Goal: Transaction & Acquisition: Purchase product/service

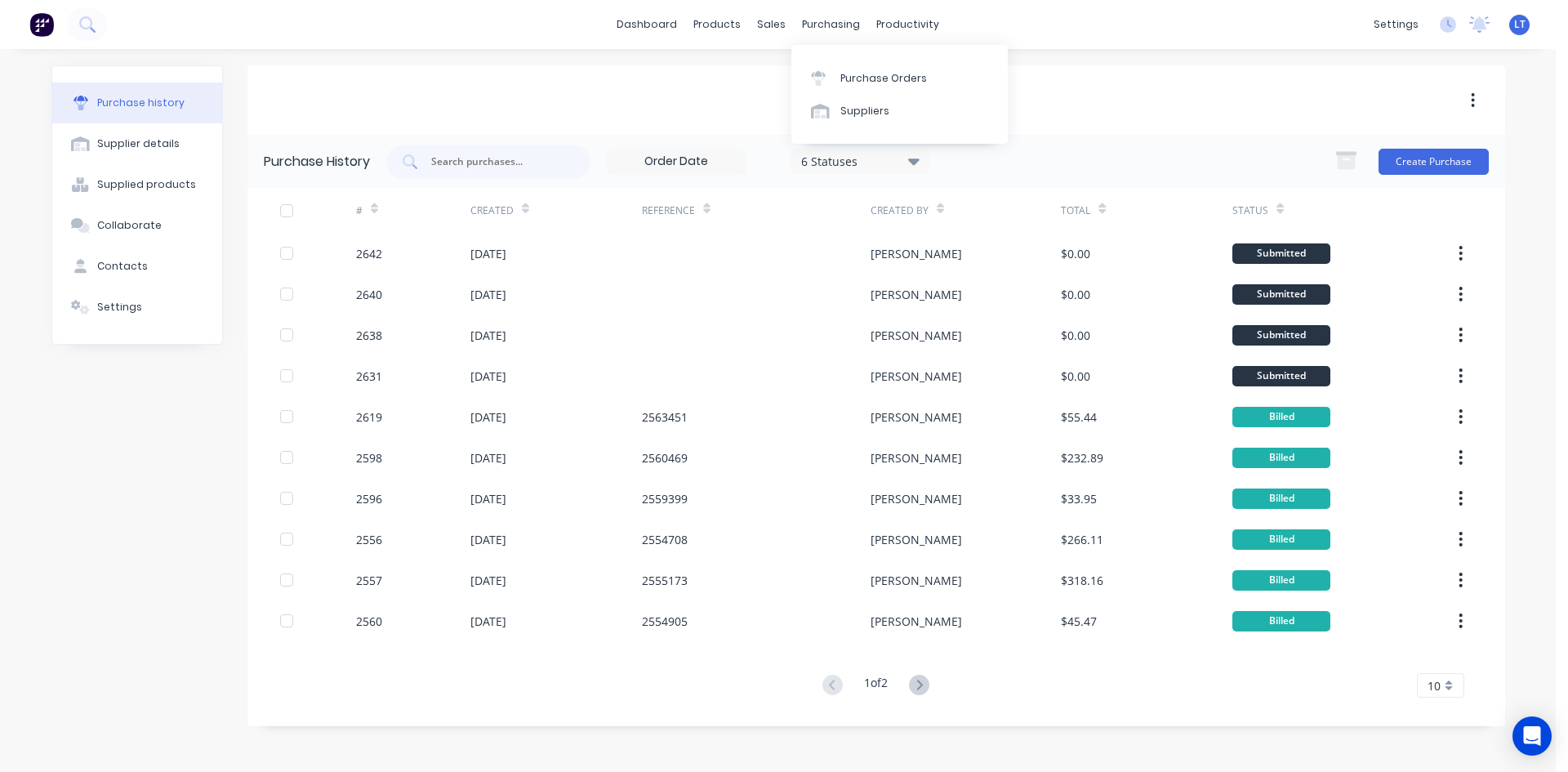
drag, startPoint x: 824, startPoint y: 27, endPoint x: 829, endPoint y: 42, distance: 15.8
click at [824, 27] on div "purchasing" at bounding box center [830, 25] width 74 height 25
click at [893, 80] on div "Purchase Orders" at bounding box center [883, 78] width 87 height 15
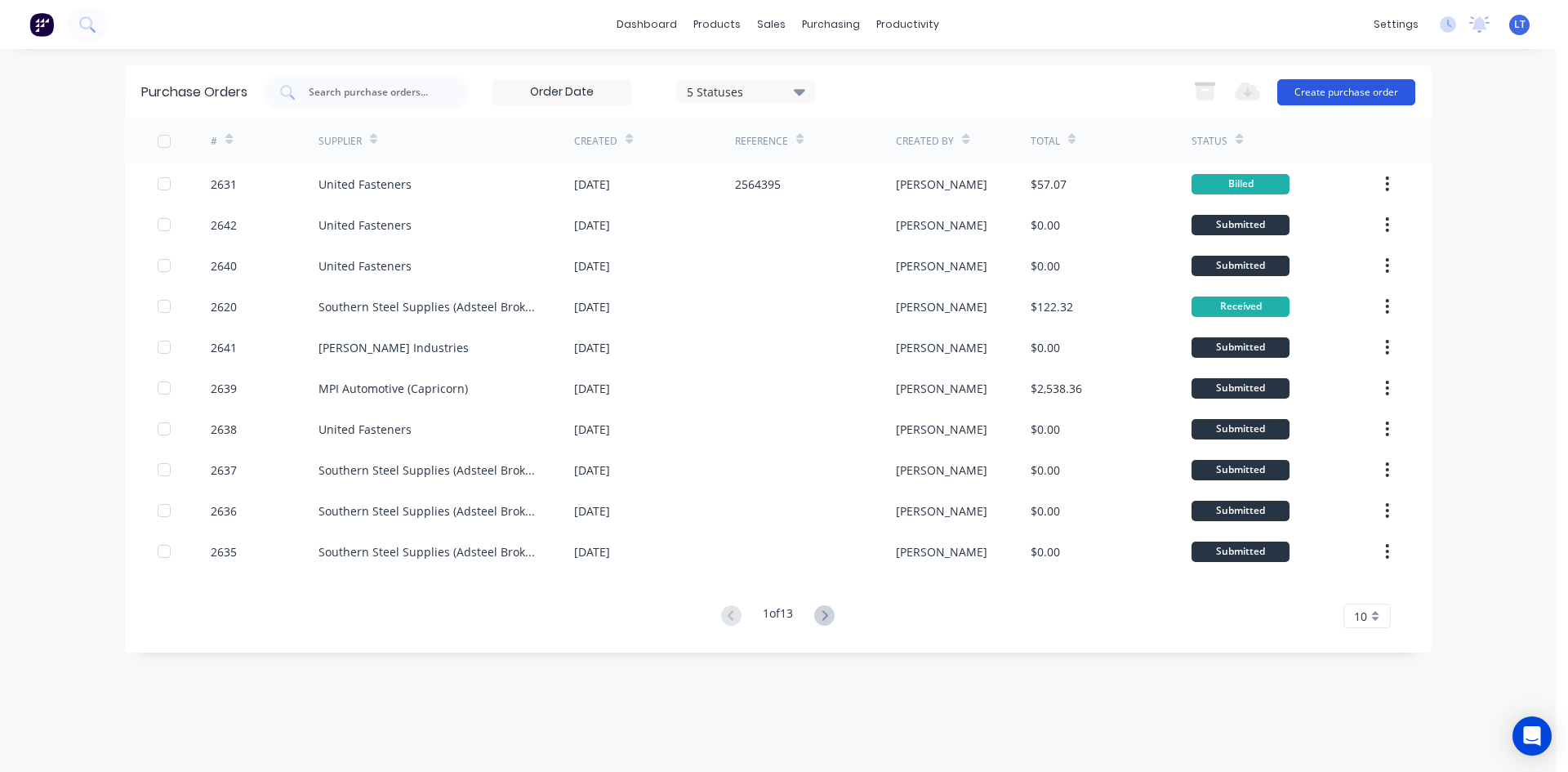
click at [1358, 96] on button "Create purchase order" at bounding box center [1346, 92] width 138 height 26
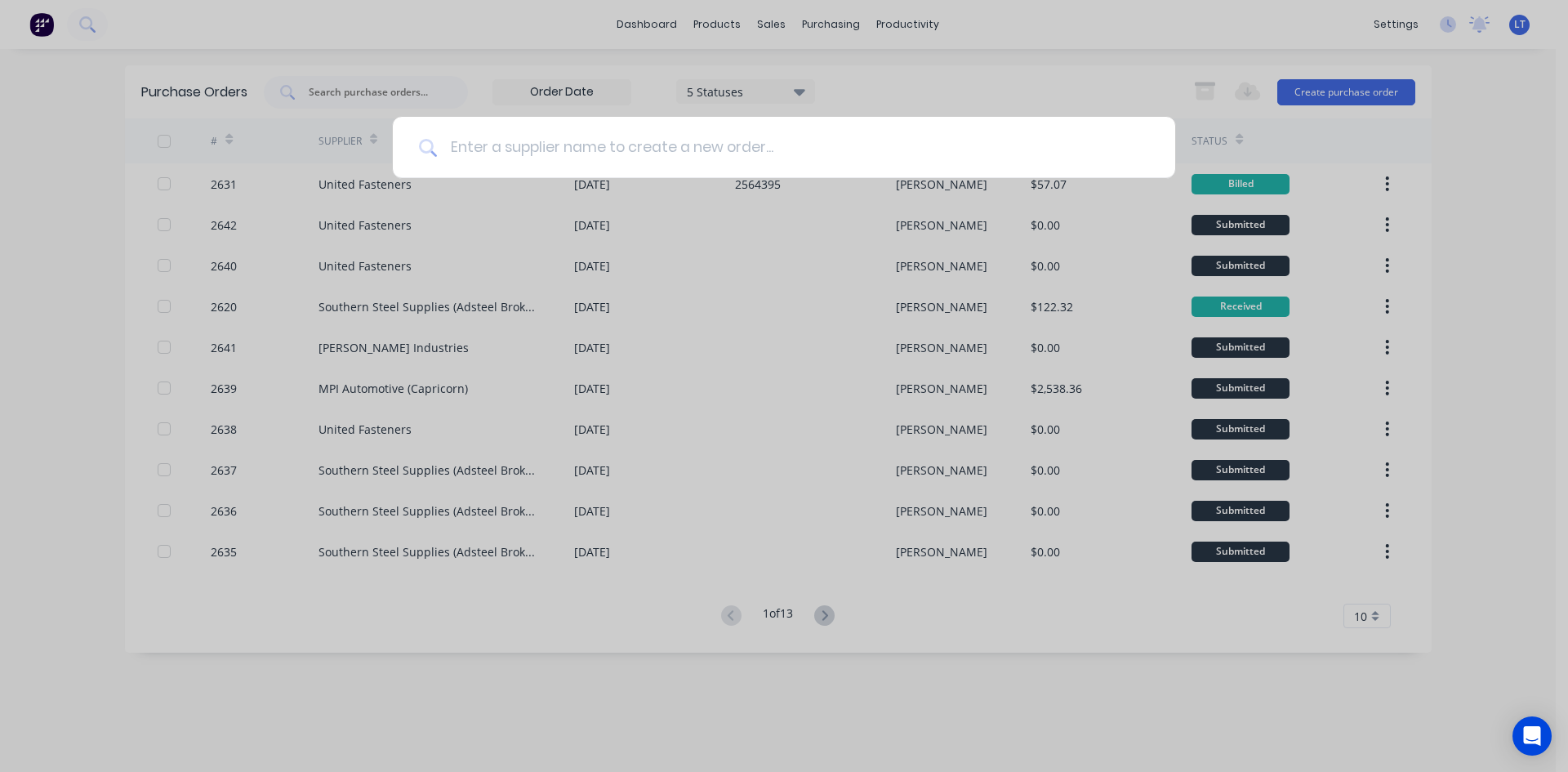
click at [638, 150] on input at bounding box center [793, 147] width 712 height 61
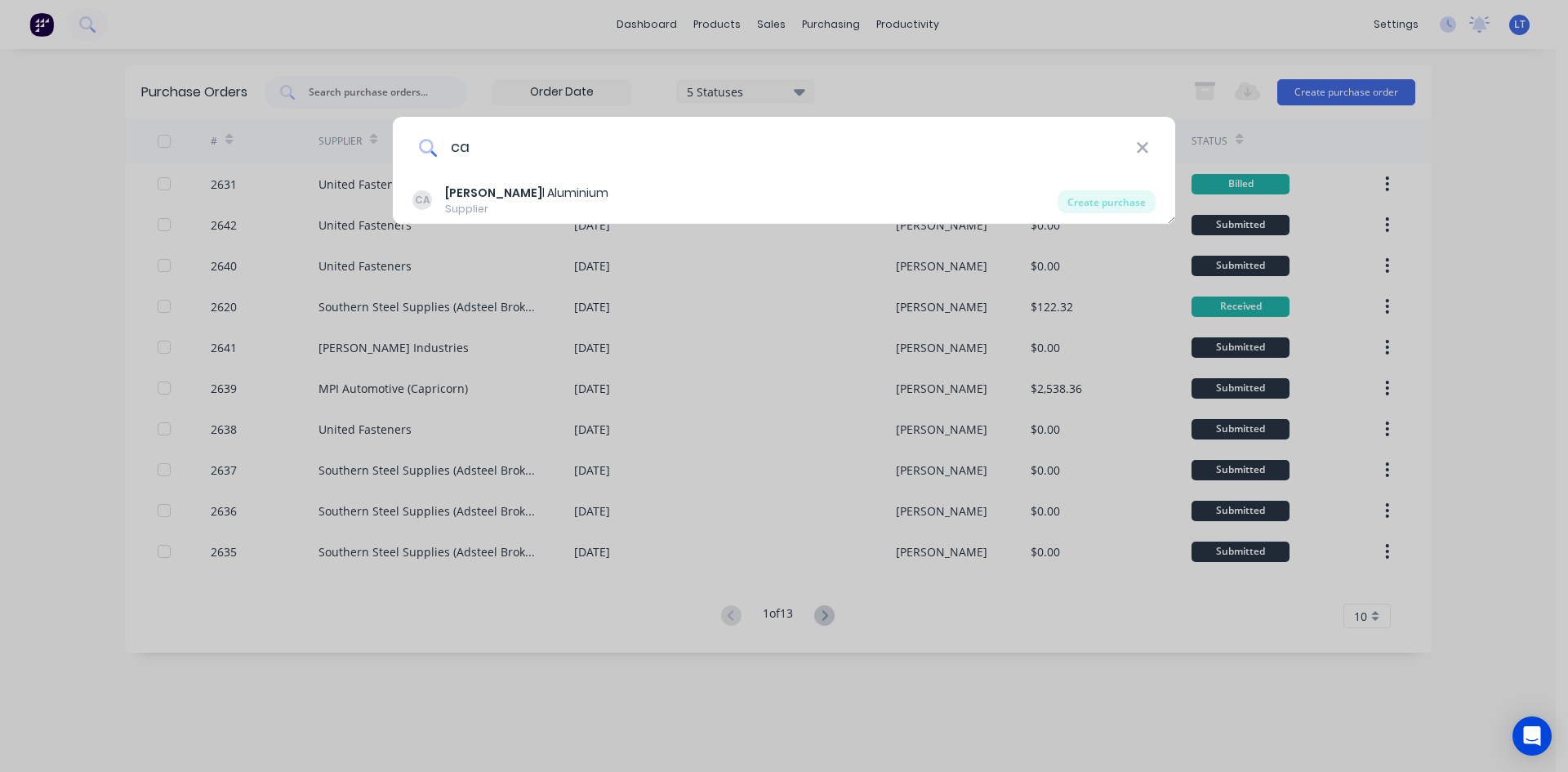
type input "c"
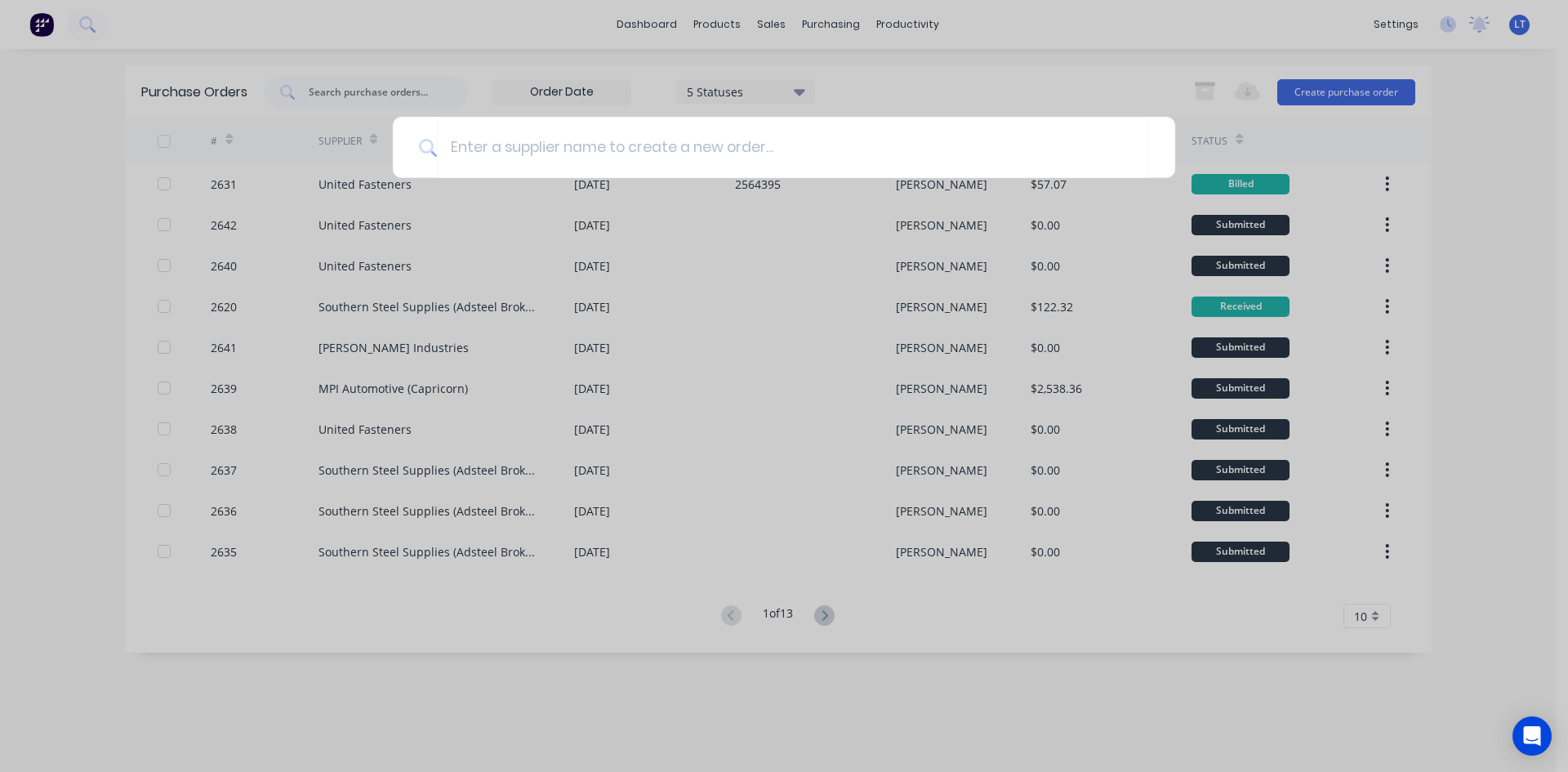
click at [1077, 42] on div at bounding box center [784, 386] width 1568 height 772
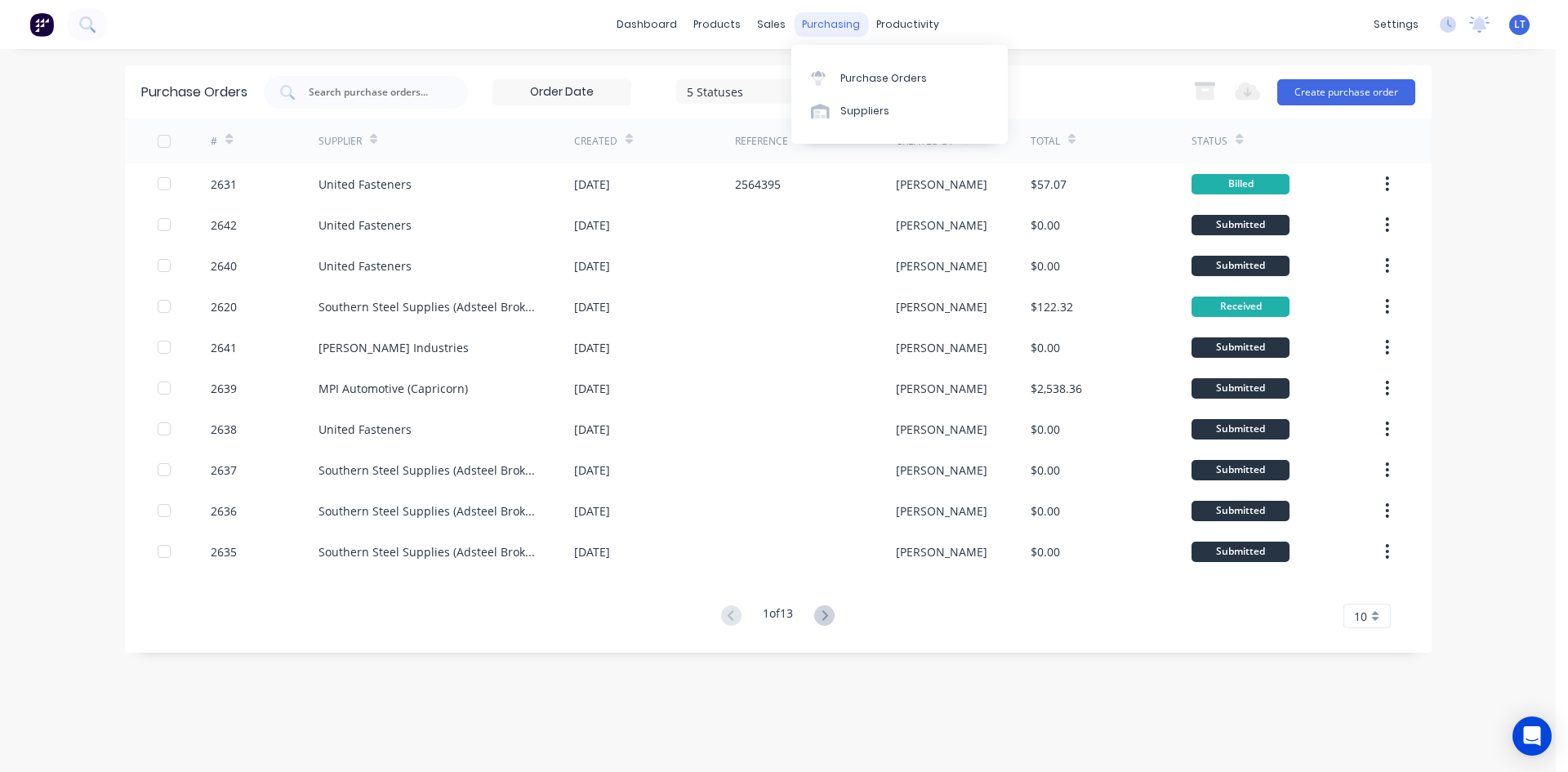
click at [794, 31] on div "purchasing" at bounding box center [830, 25] width 74 height 25
click at [784, 33] on div "sales" at bounding box center [771, 25] width 45 height 25
click at [866, 79] on link "Sales Orders" at bounding box center [858, 77] width 216 height 32
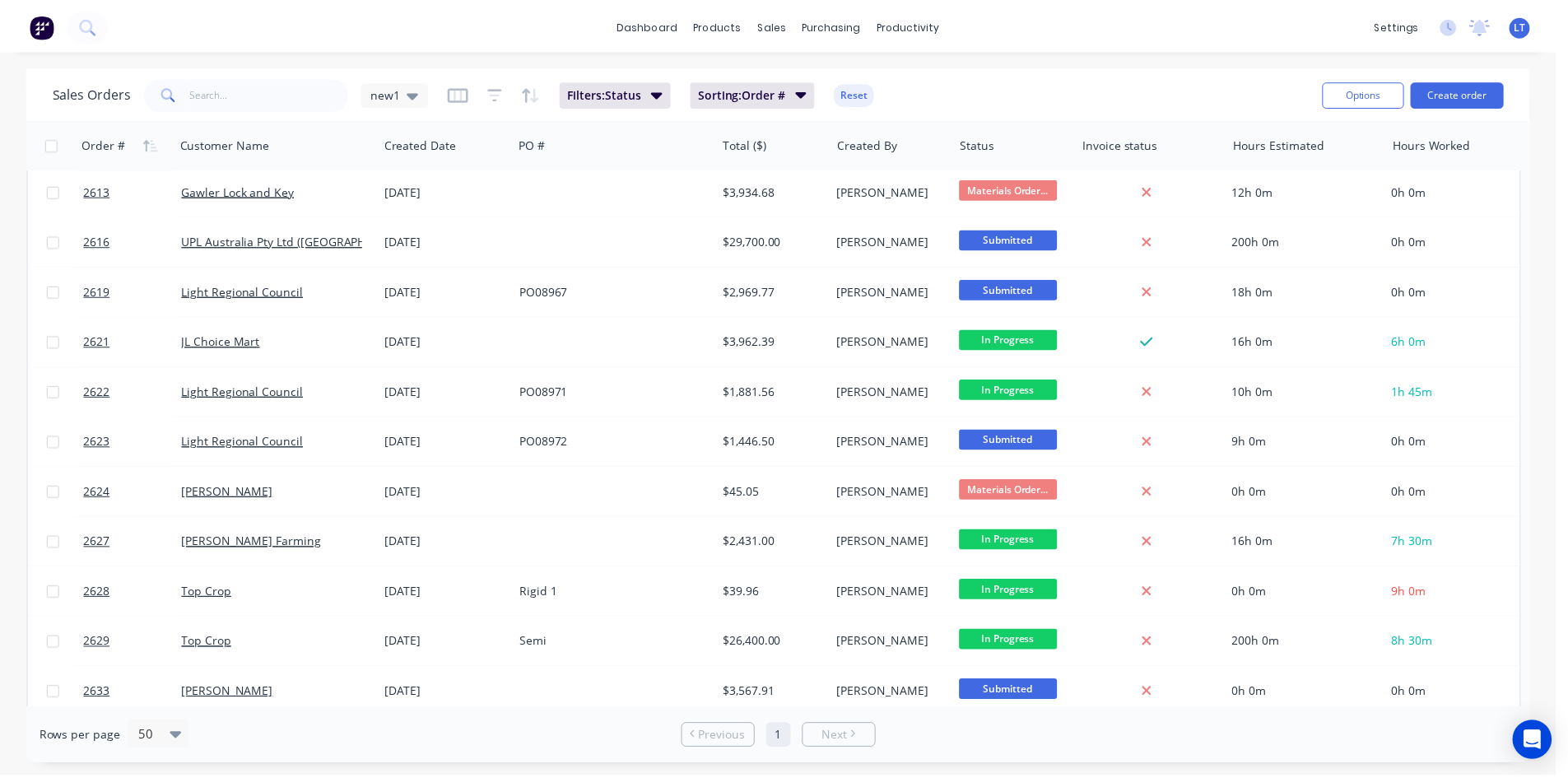
scroll to position [1025, 0]
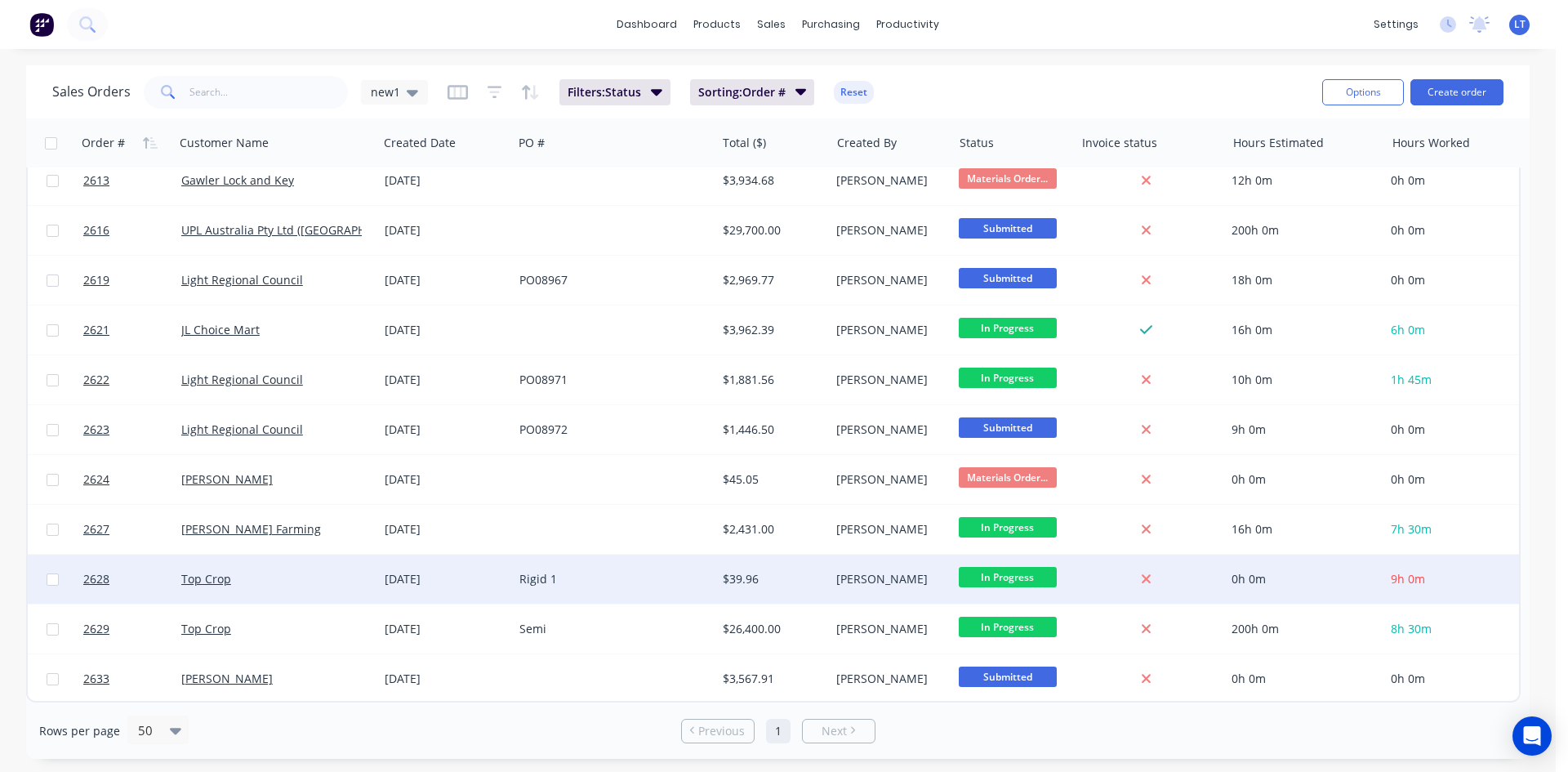
click at [298, 577] on div "Top Crop" at bounding box center [272, 579] width 180 height 17
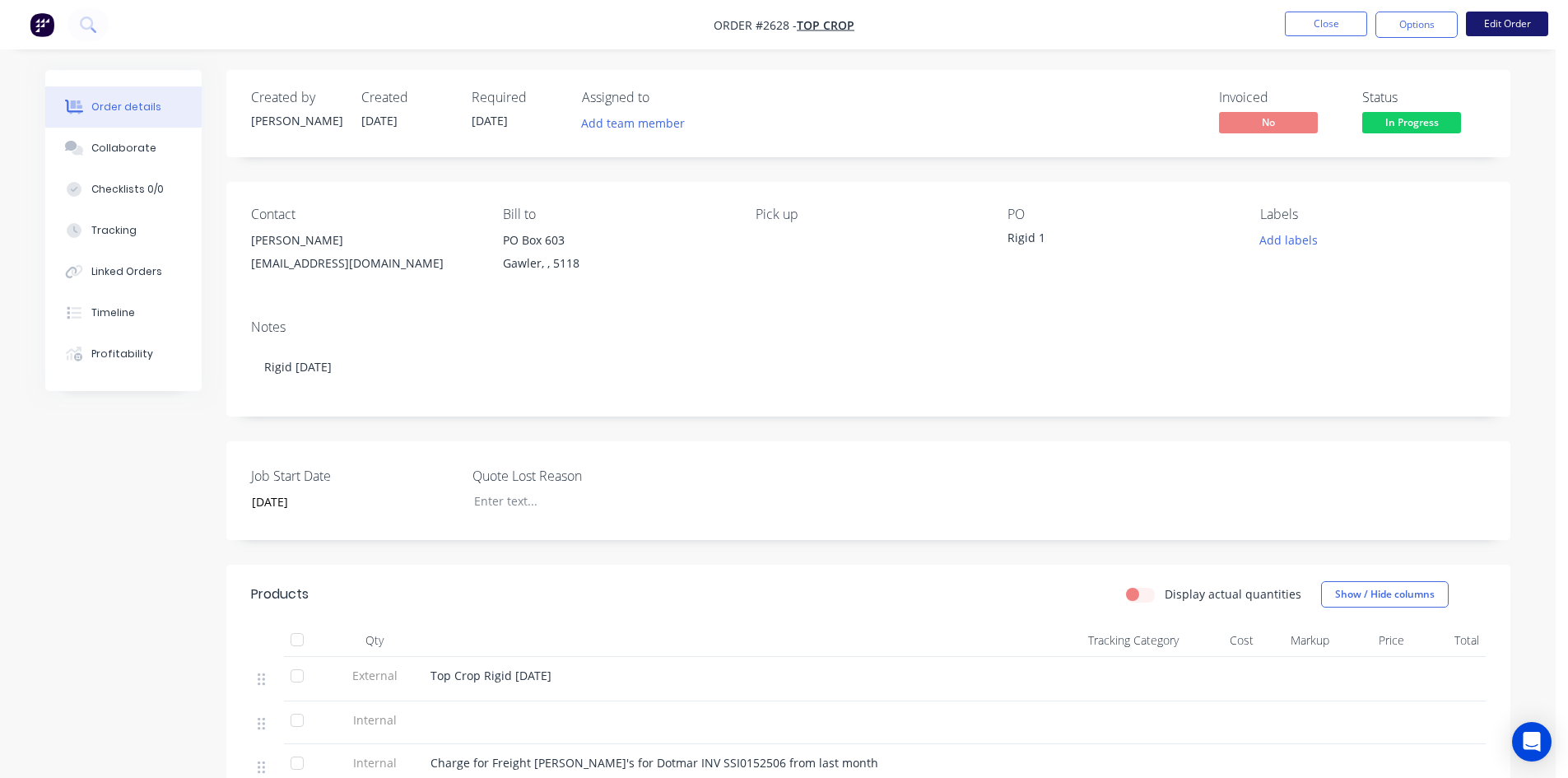
click at [1503, 15] on button "Edit Order" at bounding box center [1506, 24] width 82 height 25
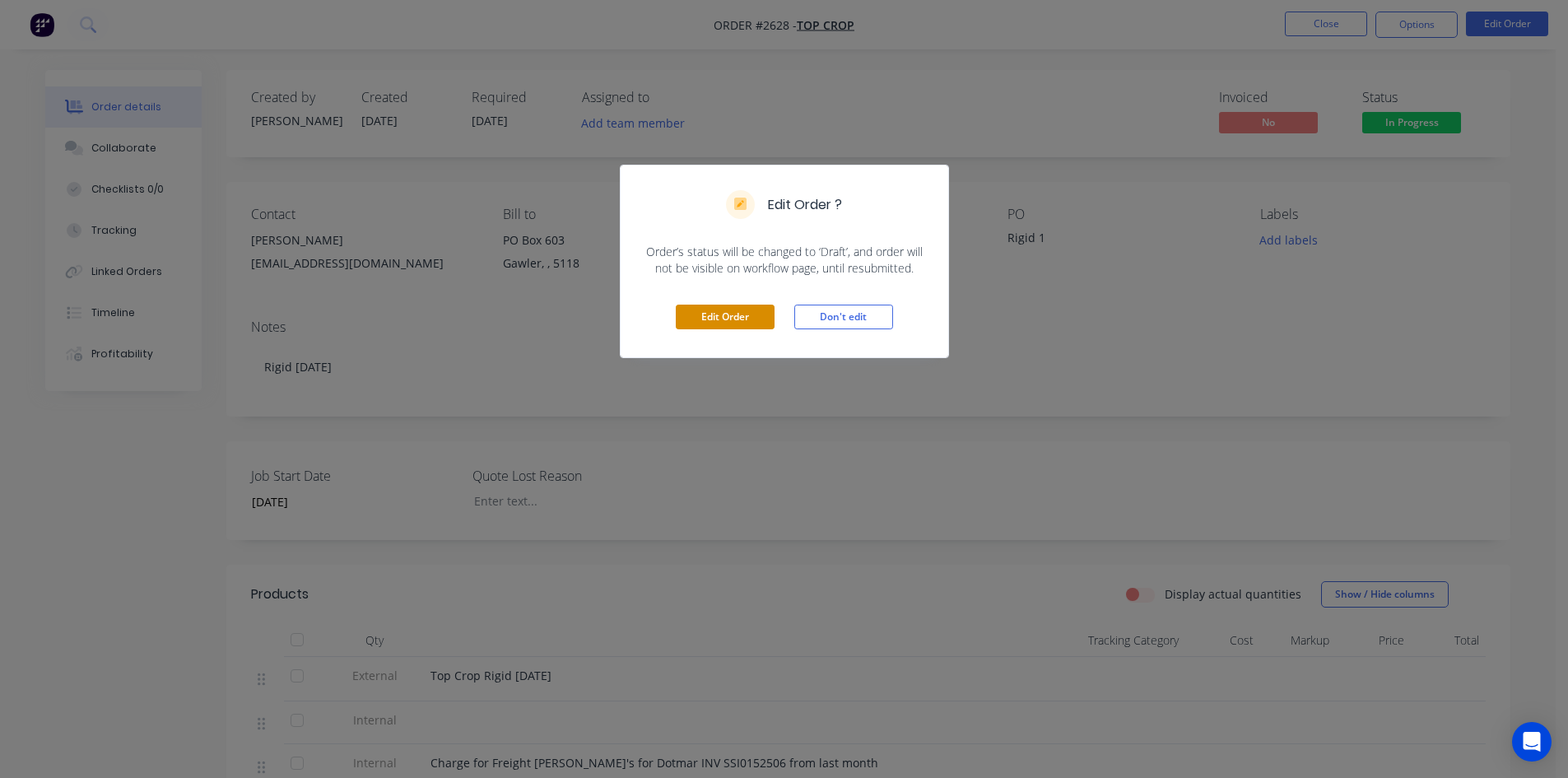
click at [739, 307] on button "Edit Order" at bounding box center [725, 317] width 99 height 25
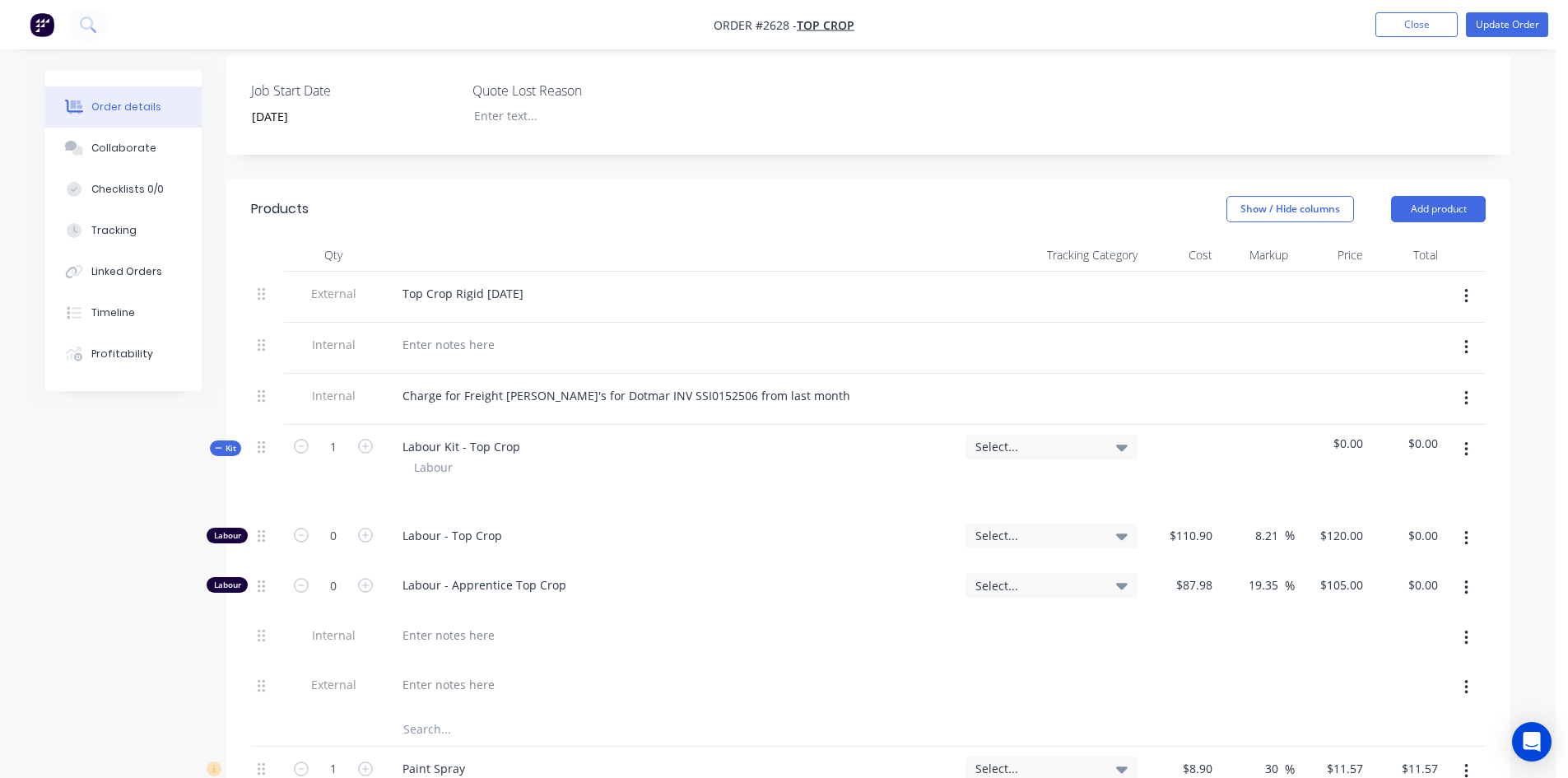
scroll to position [412, 0]
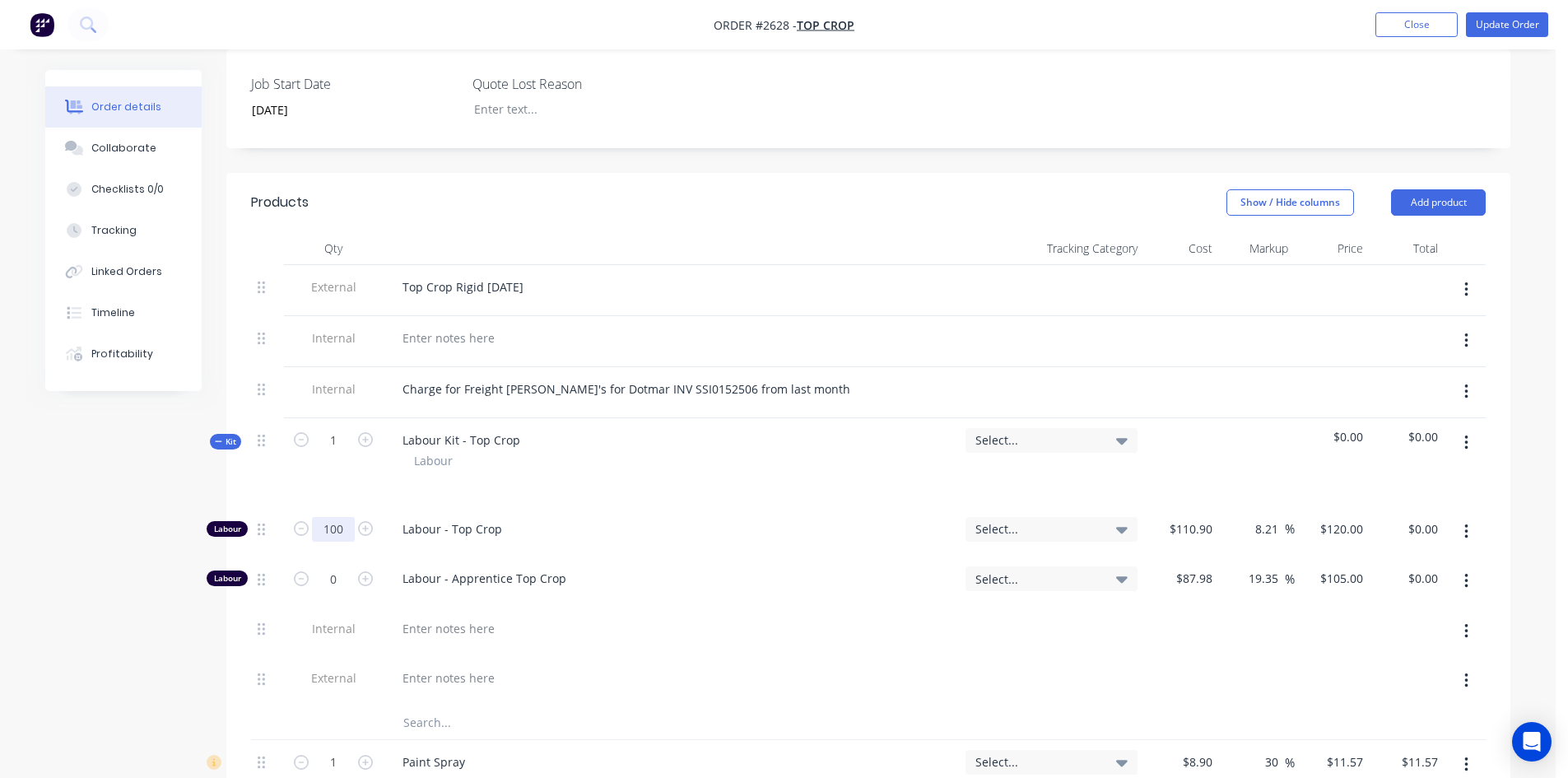
type input "100"
type input "$12,000.00"
click at [775, 706] on div at bounding box center [636, 722] width 494 height 33
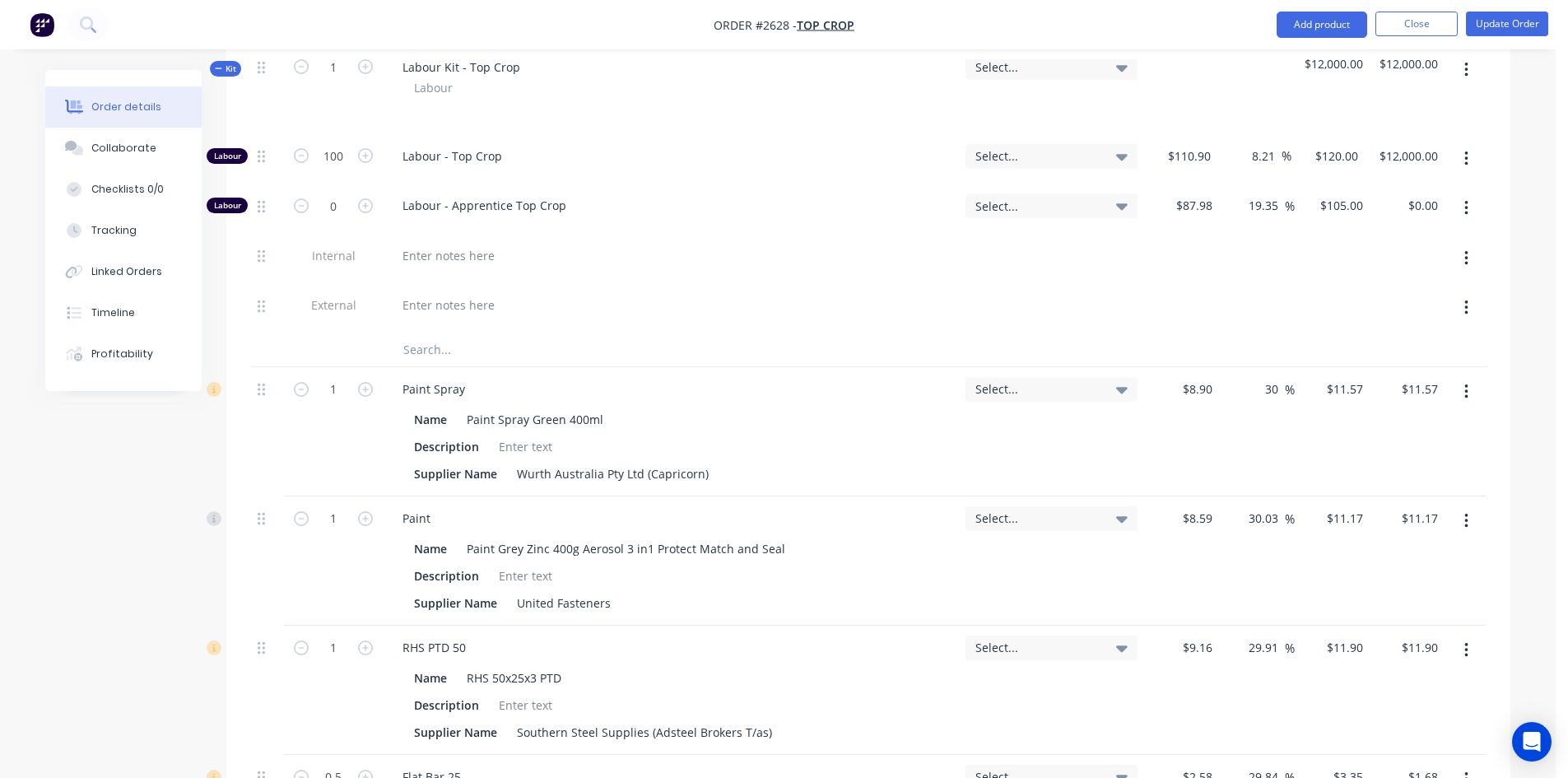
scroll to position [578, 0]
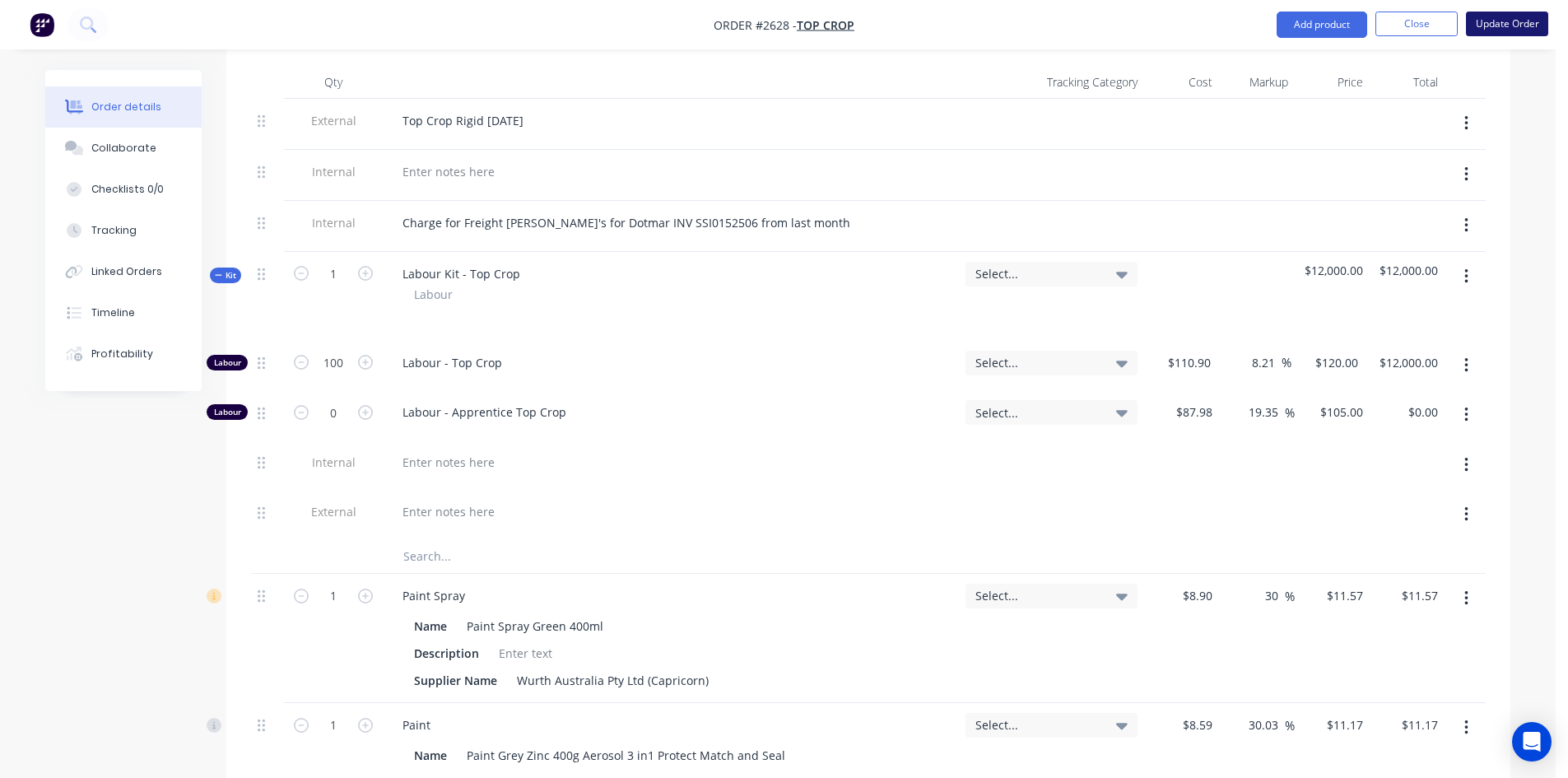
click at [1503, 19] on button "Update Order" at bounding box center [1506, 24] width 82 height 25
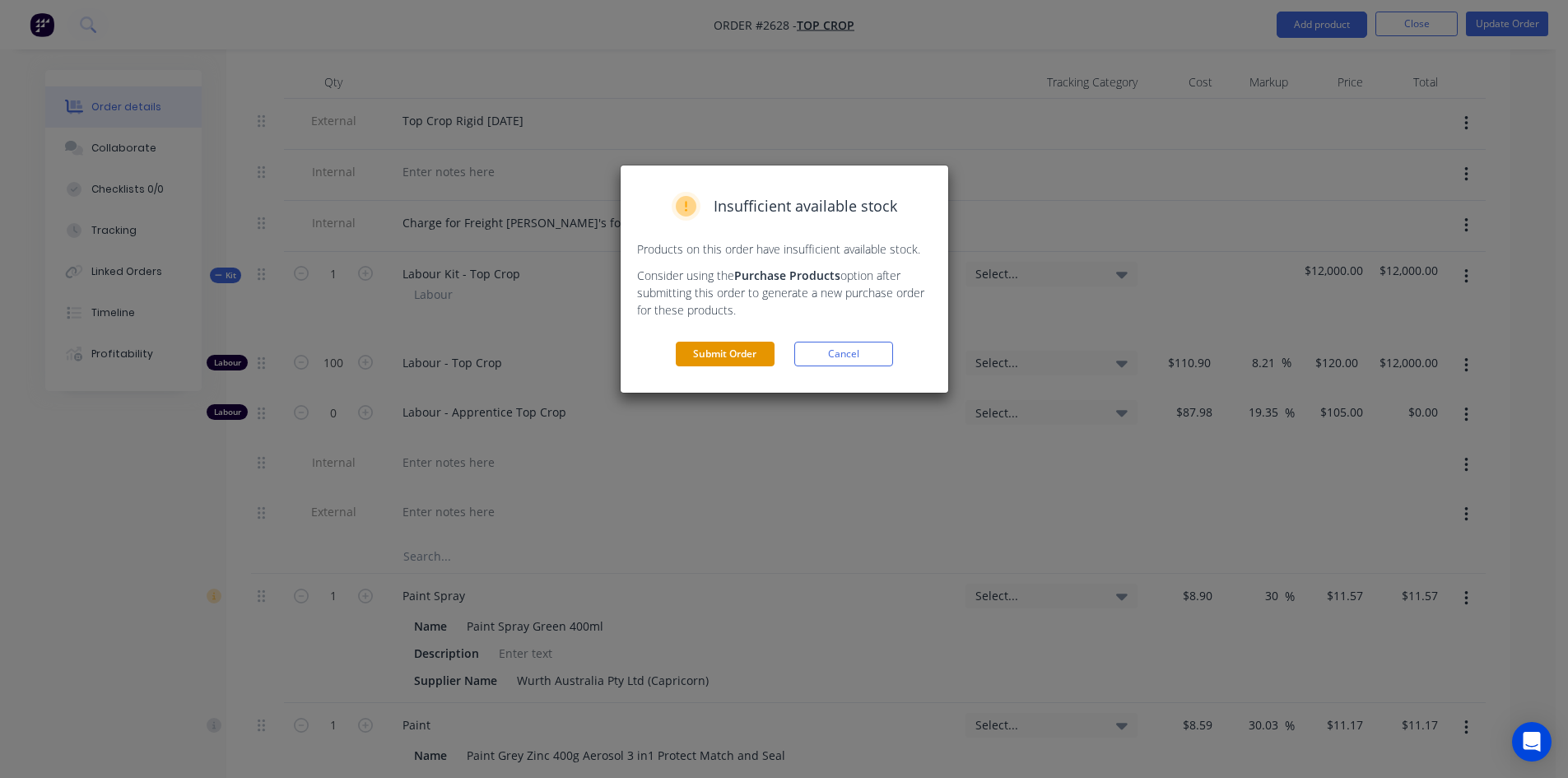
click at [749, 361] on button "Submit Order" at bounding box center [725, 354] width 99 height 25
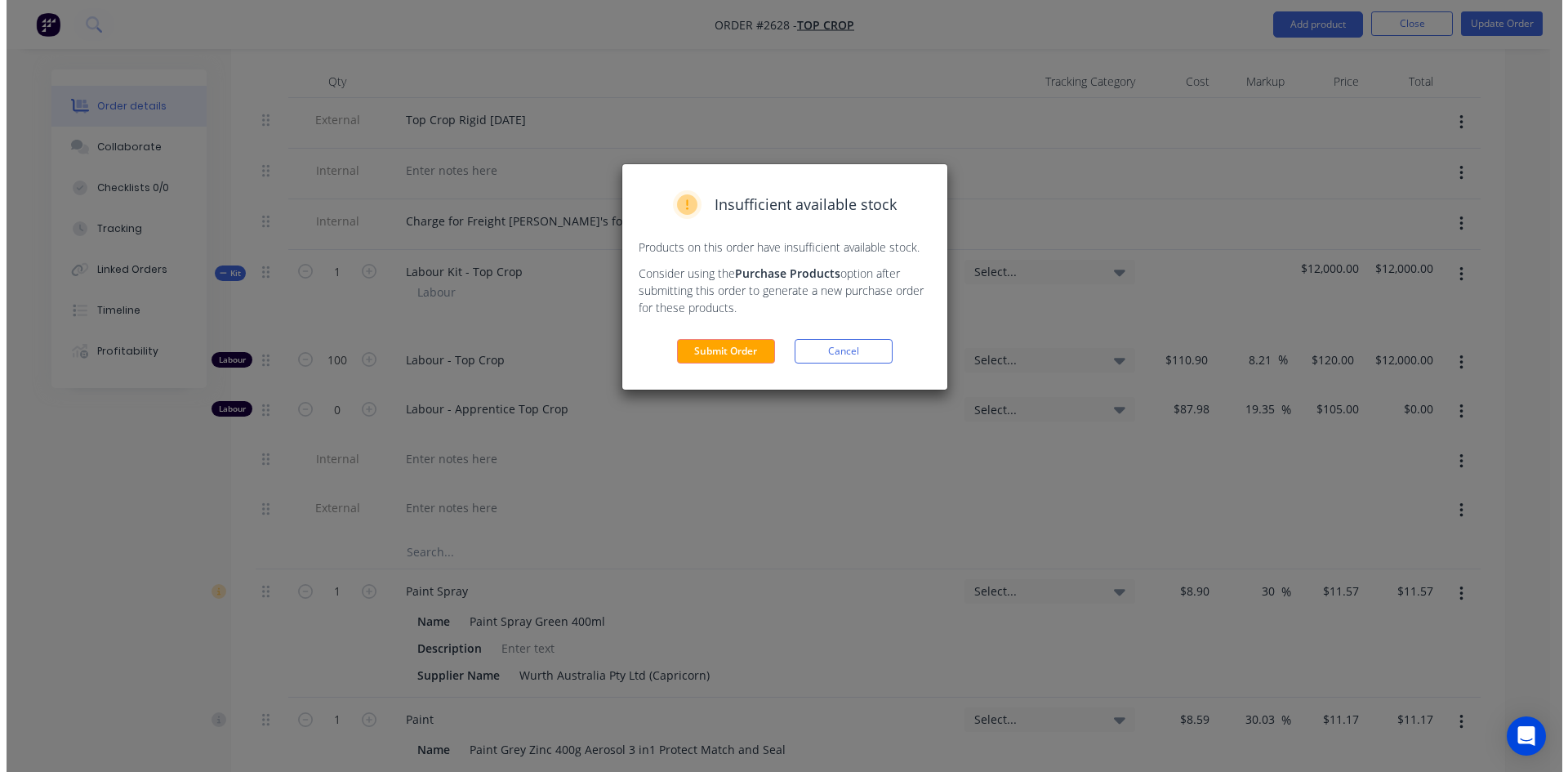
scroll to position [0, 0]
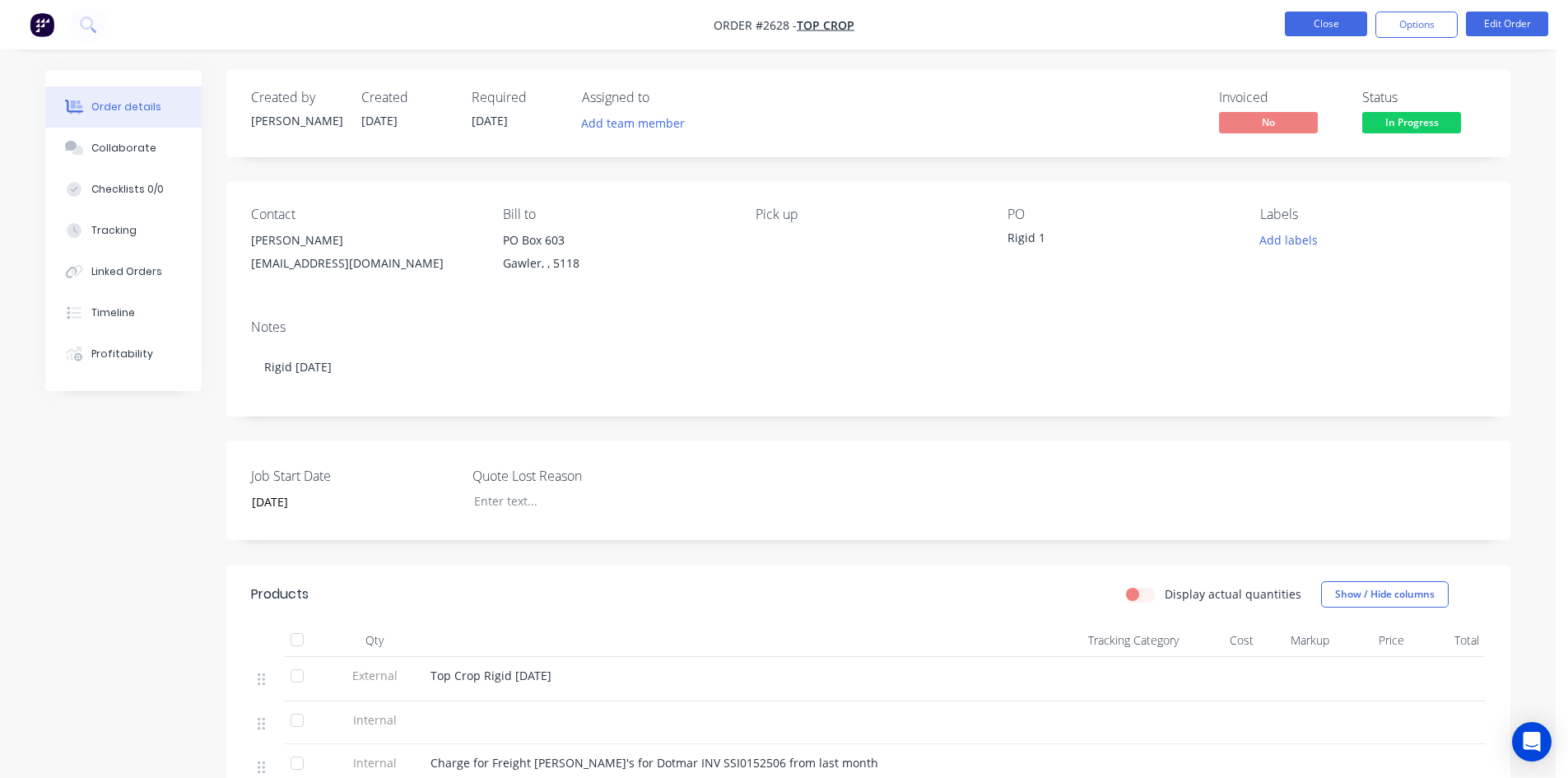
click at [1291, 35] on button "Close" at bounding box center [1325, 24] width 82 height 25
